Goal: Transaction & Acquisition: Subscribe to service/newsletter

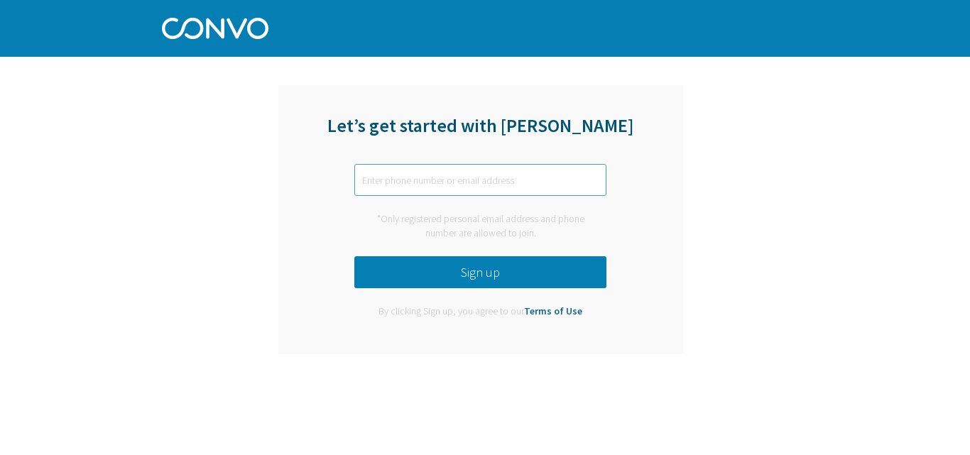
click at [380, 189] on input "text" at bounding box center [480, 180] width 252 height 32
type input "[EMAIL_ADDRESS][DOMAIN_NAME]"
click at [469, 272] on button "Sign up" at bounding box center [480, 272] width 252 height 32
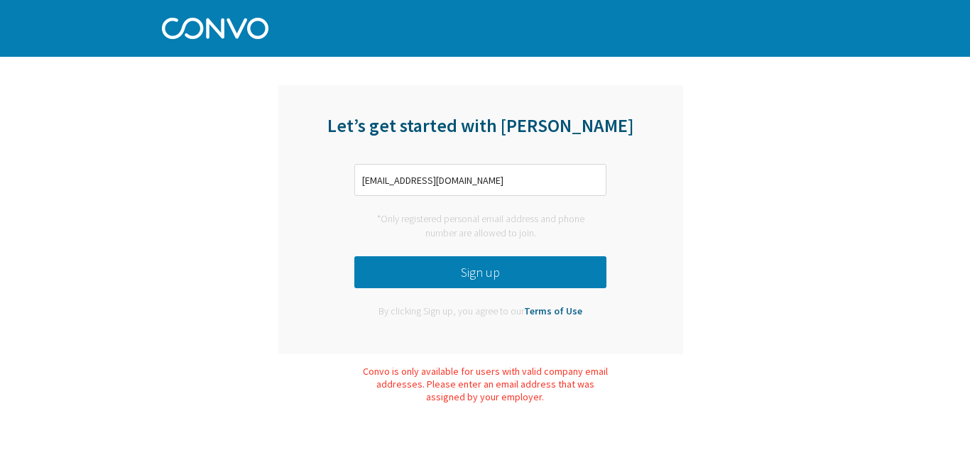
click at [468, 272] on button "Sign up" at bounding box center [480, 272] width 252 height 32
click at [400, 180] on input "[EMAIL_ADDRESS][DOMAIN_NAME]" at bounding box center [480, 180] width 252 height 32
click at [400, 179] on input "[EMAIL_ADDRESS][DOMAIN_NAME]" at bounding box center [480, 180] width 252 height 32
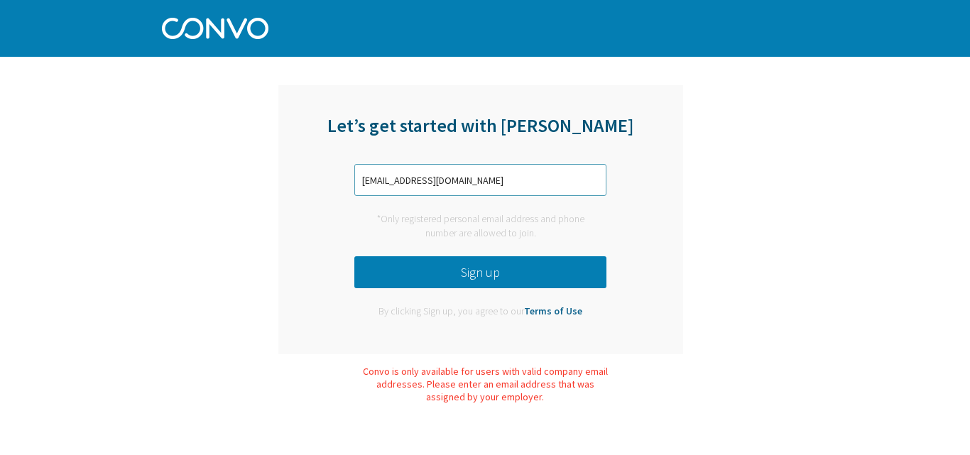
click at [400, 179] on input "[EMAIL_ADDRESS][DOMAIN_NAME]" at bounding box center [480, 180] width 252 height 32
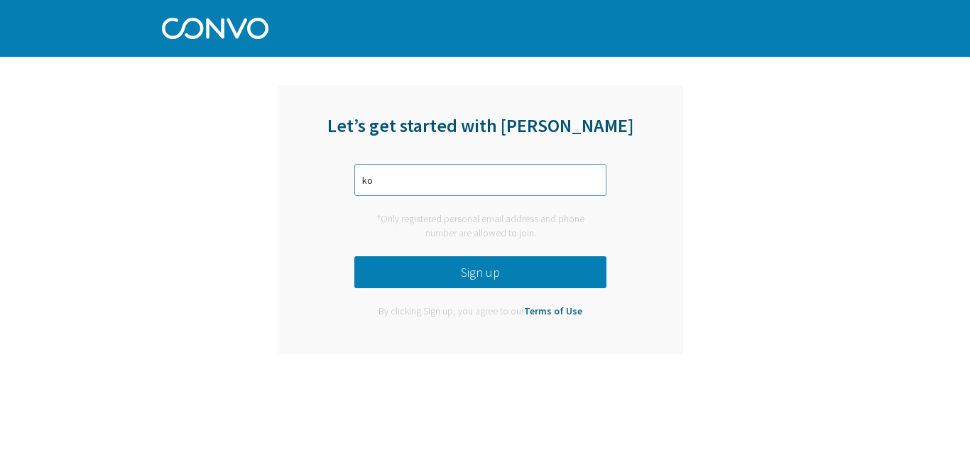
type input "k"
type input "[EMAIL_ADDRESS][DOMAIN_NAME]"
click at [556, 273] on button "Sign up" at bounding box center [480, 272] width 252 height 32
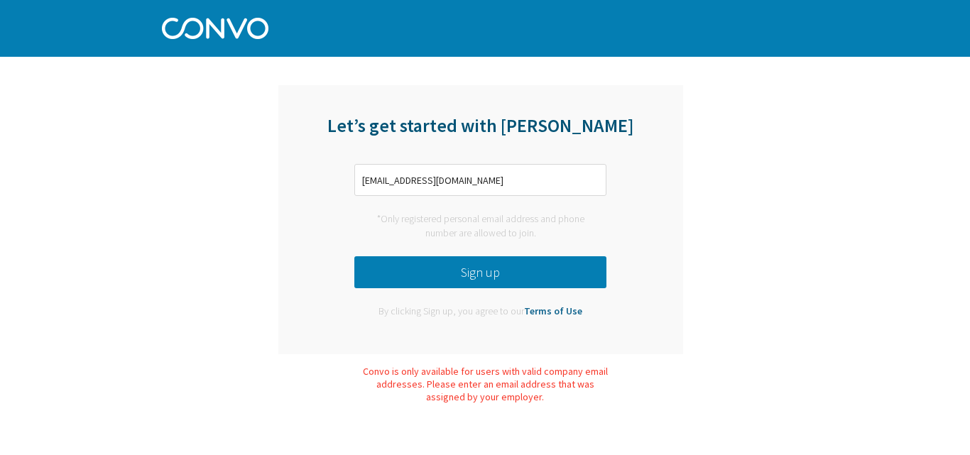
click at [550, 275] on button "Sign up" at bounding box center [480, 272] width 252 height 32
click at [557, 311] on link "Terms of Use" at bounding box center [553, 311] width 58 height 13
